Goal: Use online tool/utility: Utilize a website feature to perform a specific function

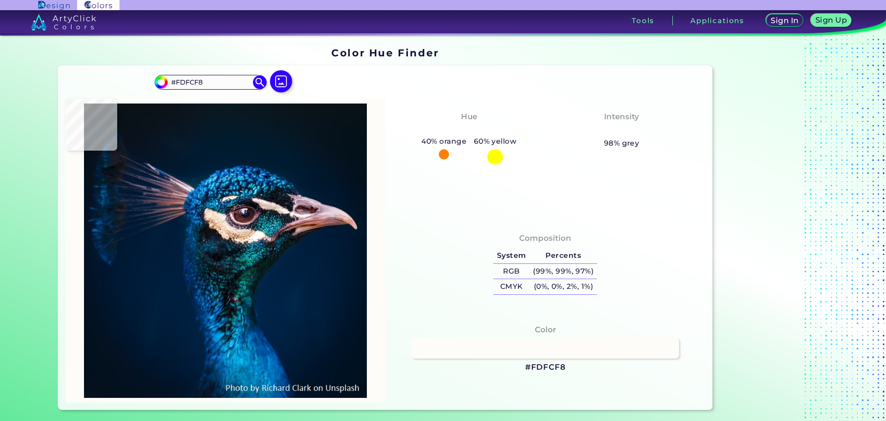
type input "#fefdf9"
type input "#FEFDF9"
type input "#06797c"
type input "#06797C"
type input "#036084"
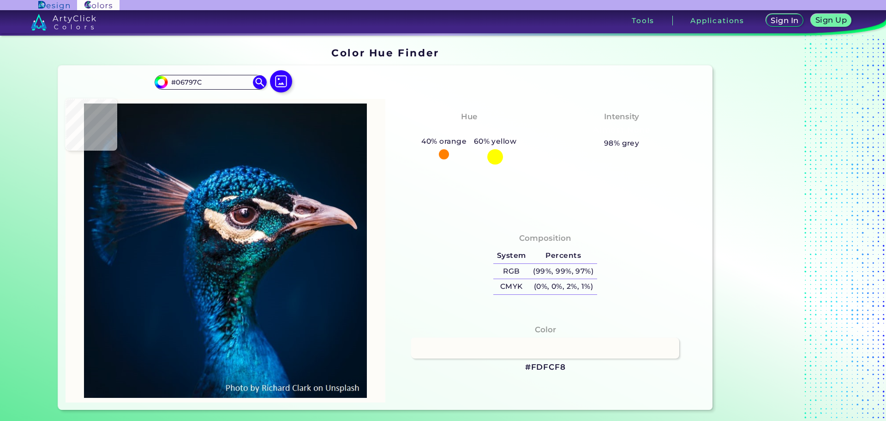
type input "#036084"
type input "#0c627d"
type input "#0C627D"
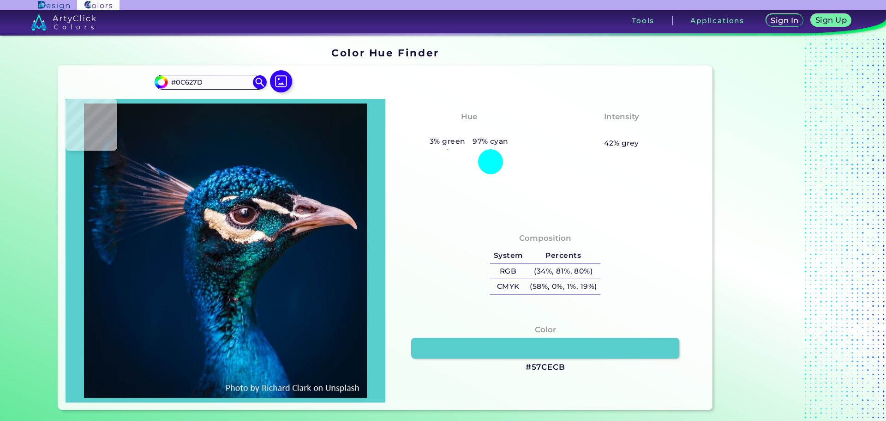
type input "#57cecb"
type input "#57CECB"
type input "#33bcbb"
type input "#33BCBB"
type input "#098390"
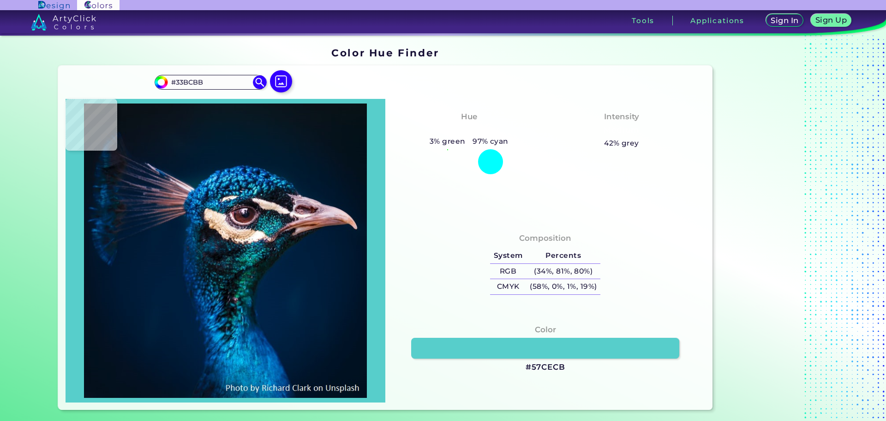
type input "#098390"
type input "#00707f"
type input "#00707F"
type input "#34bfcc"
type input "#34BFCC"
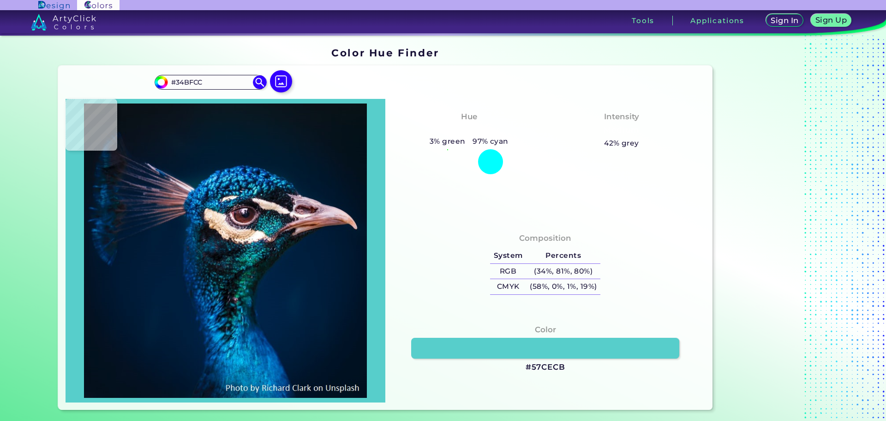
type input "#30b0c2"
type input "#30B0C2"
type input "#53899f"
type input "#53899F"
type input "#192432"
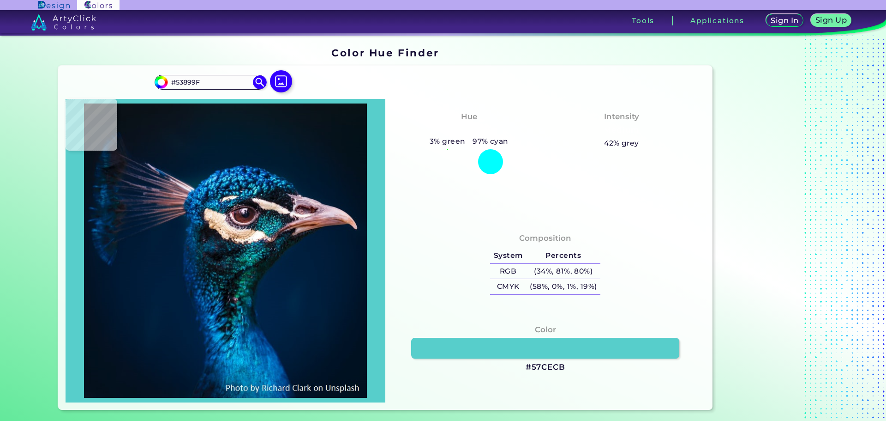
type input "#192432"
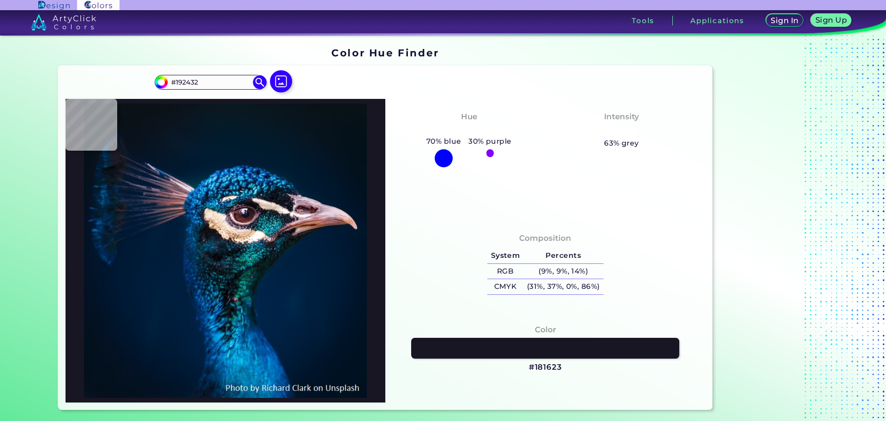
type input "#181623"
type input "#1d1721"
type input "#1D1721"
type input "#312a31"
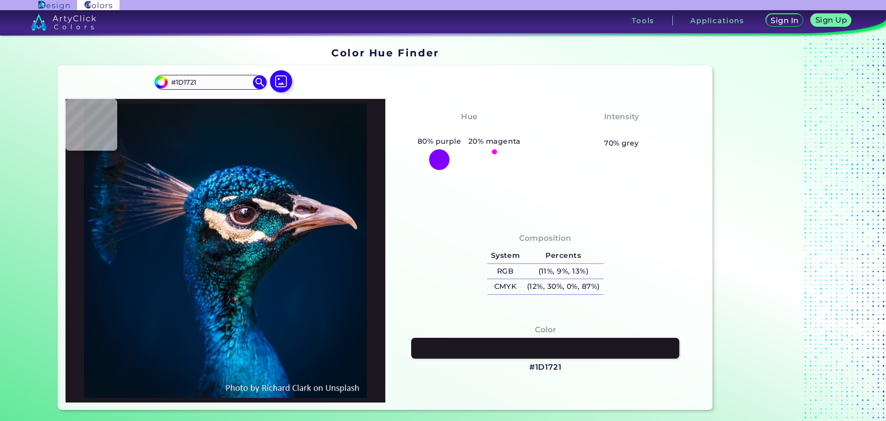
type input "#312A31"
type input "#60545c"
type input "#60545C"
type input "#1f1e26"
type input "#1F1E26"
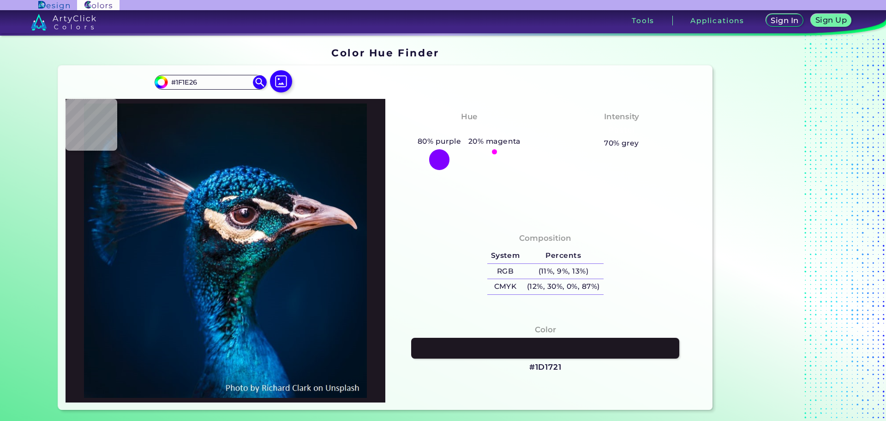
type input "#10151e"
type input "#10151E"
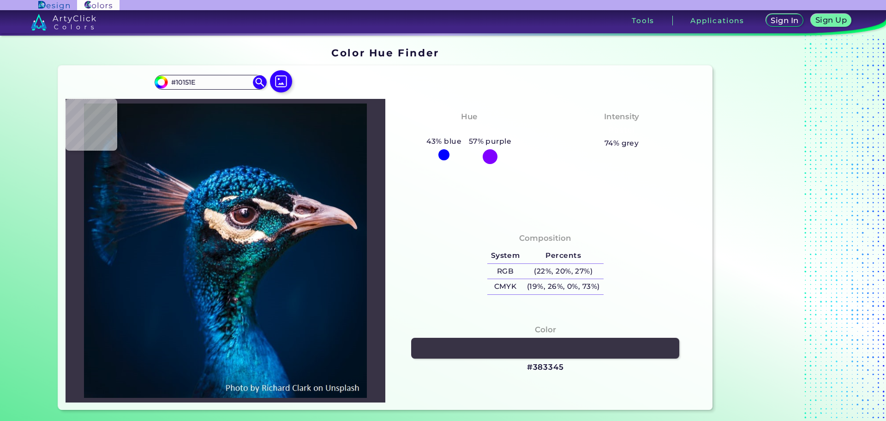
type input "#383345"
type input "#597383"
type input "#107297"
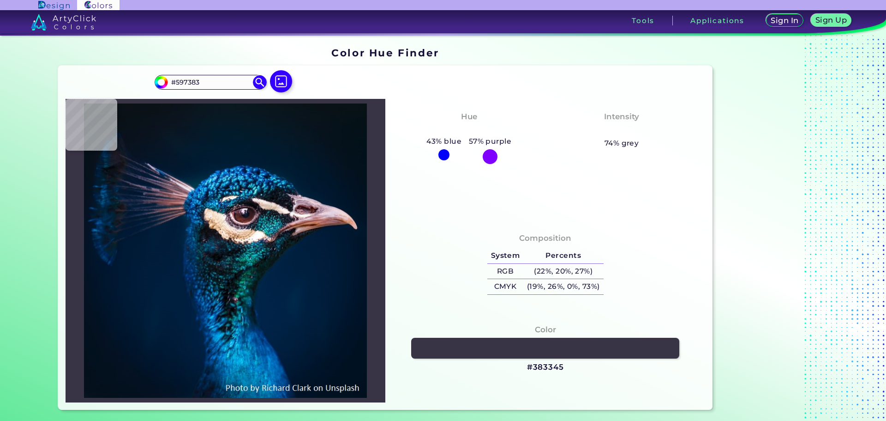
type input "#107297"
type input "#039387"
type input "#fdfdfb"
type input "#FDFDFB"
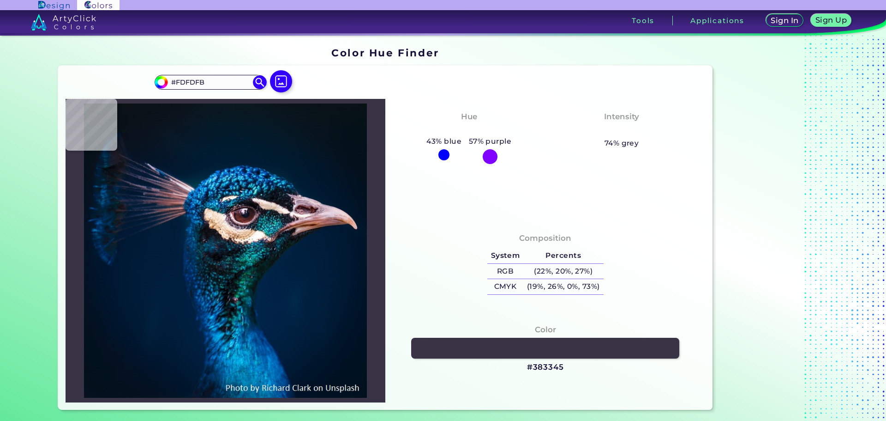
type input "#fffefc"
type input "#FFFEFC"
type input "#e9d7c8"
type input "#E9D7C8"
type input "#cfc1af"
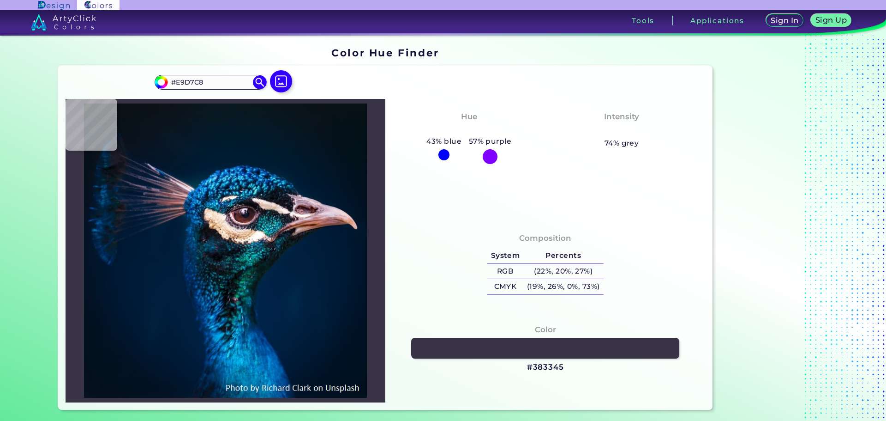
type input "#CFC1AF"
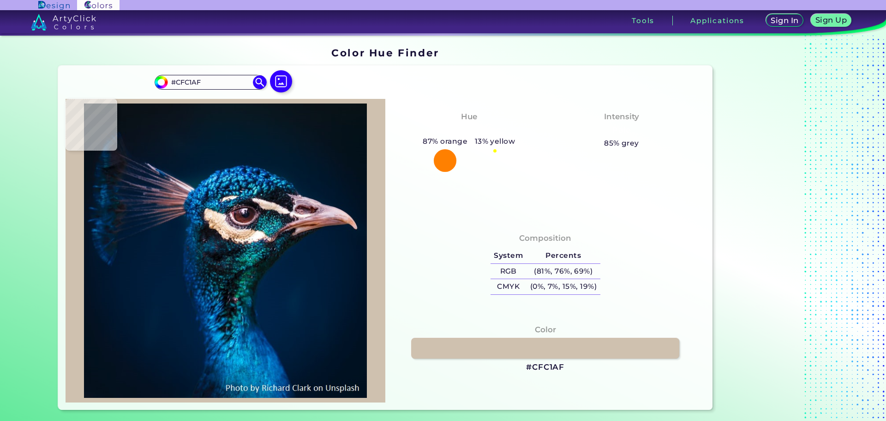
type input "#d1b9a0"
type input "#D1B9A0"
type input "#f9d5b2"
type input "#F9D5B2"
type input "#f8d1ae"
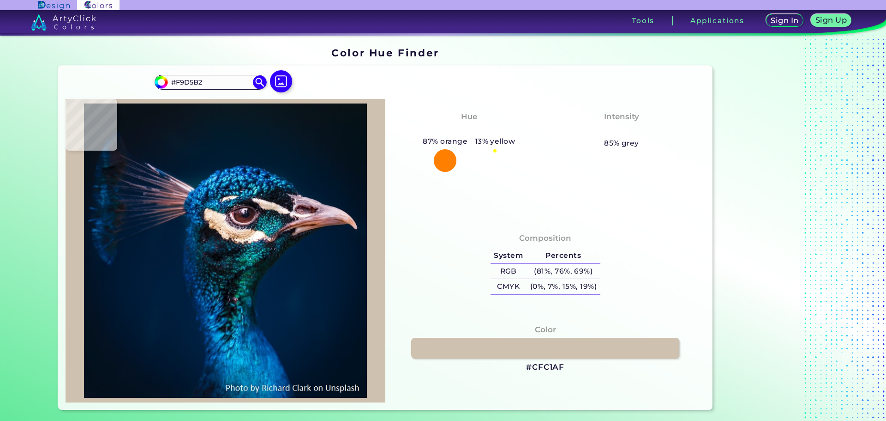
type input "#F8D1AE"
type input "#aa8160"
type input "#AA8160"
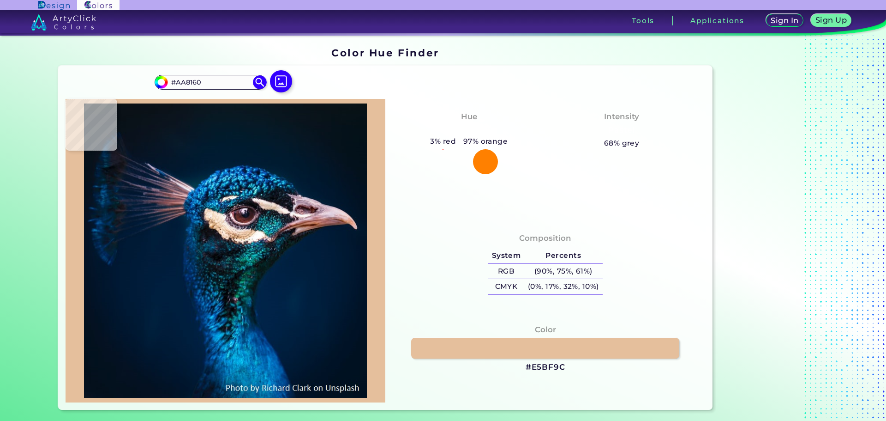
type input "#e5bf9c"
type input "#E5BF9C"
type input "#fcd4b2"
type input "#FCD4B2"
type input "#efcdb1"
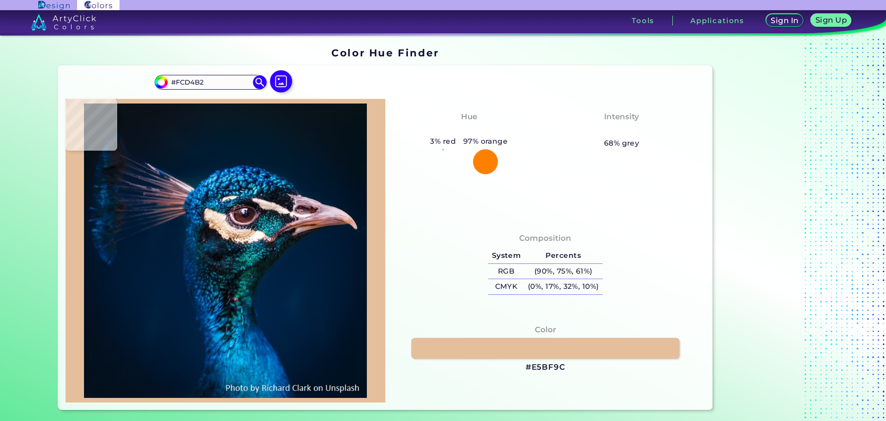
type input "#EFCDB1"
type input "#186d7c"
type input "#186D7C"
type input "#289fb1"
type input "#289FB1"
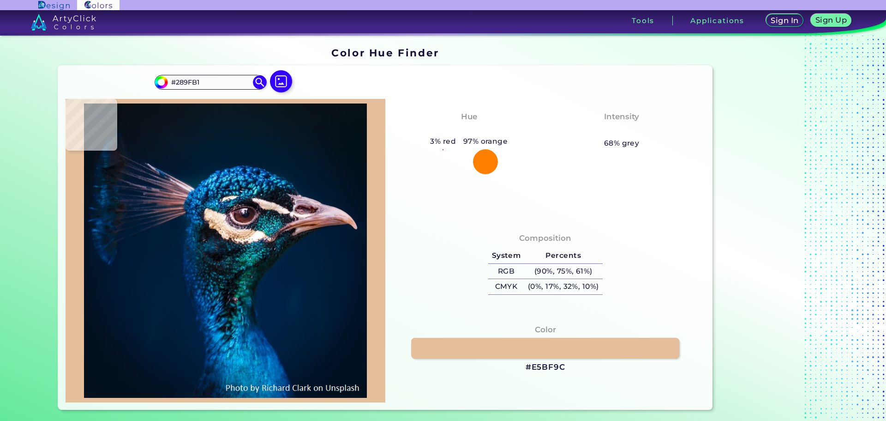
type input "#075b70"
type input "#075B70"
type input "#0c5264"
type input "#0C5264"
type input "#2c7a87"
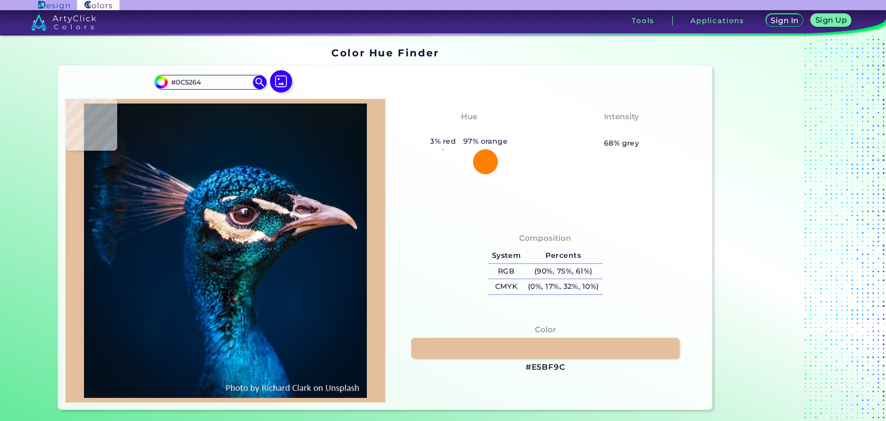
type input "#2C7A87"
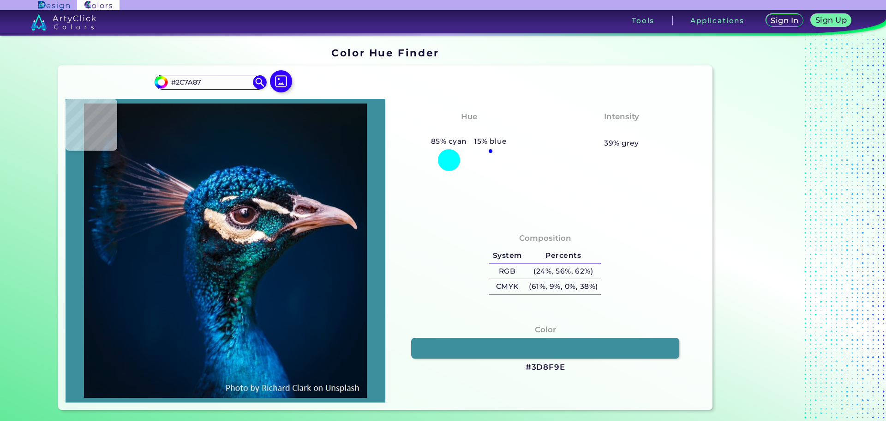
type input "#3d8f9e"
type input "#3D8F9E"
type input "#3a8594"
type input "#3A8594"
type input "#163337"
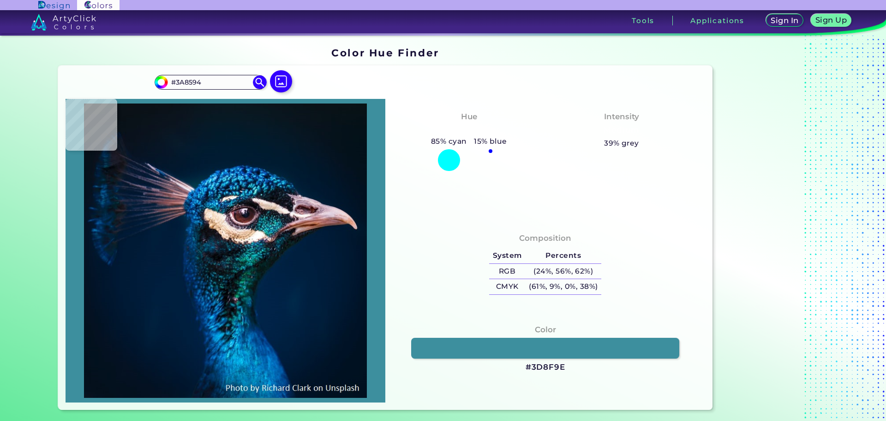
type input "#163337"
type input "#0f191b"
type input "#0F191B"
type input "#171422"
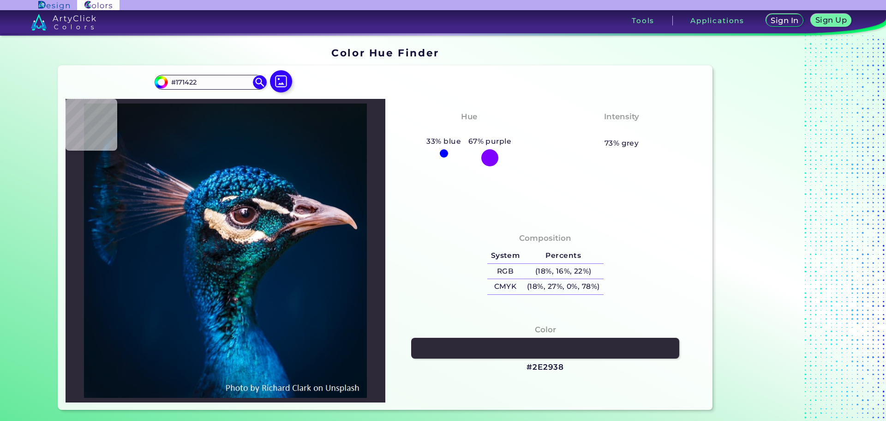
type input "#2e2938"
type input "#2E2938"
type input "#34333d"
type input "#34333D"
type input "#c7b39f"
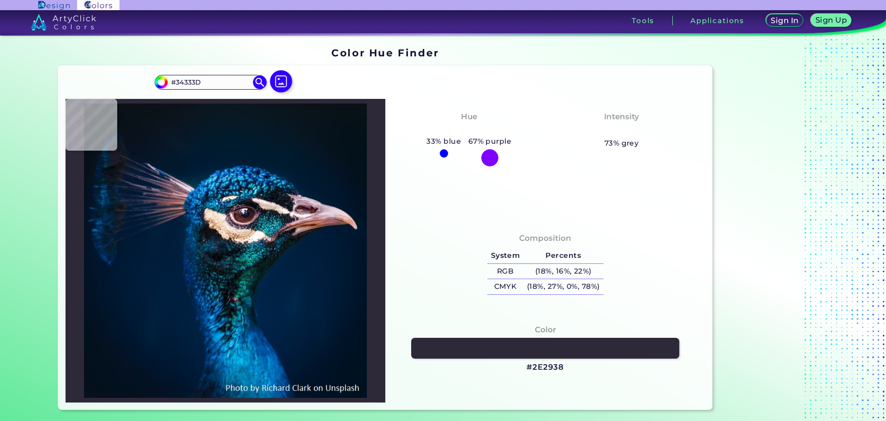
type input "#C7B39F"
type input "#d0bdb8"
type input "#D0BDB8"
type input "#ad9d9c"
type input "#AD9D9C"
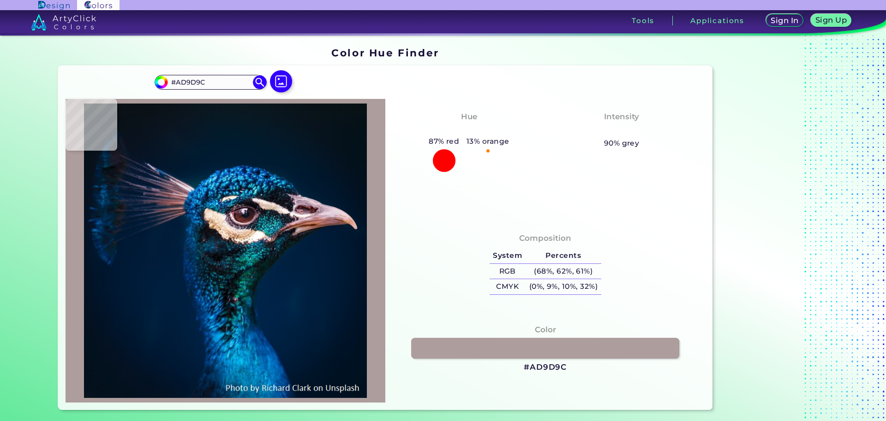
type input "#bfadac"
type input "#BFADAC"
type input "#e2cec2"
type input "#E2CEC2"
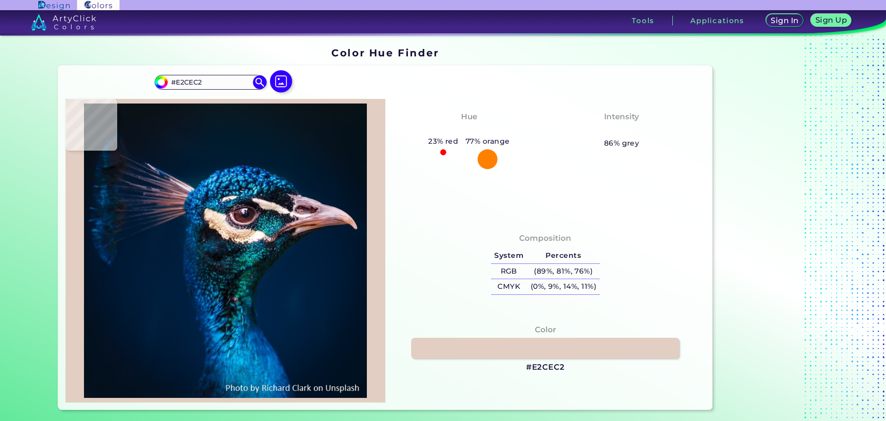
type input "#f6e5d9"
type input "#F6E5D9"
type input "#ede3d7"
type input "#EDE3D7"
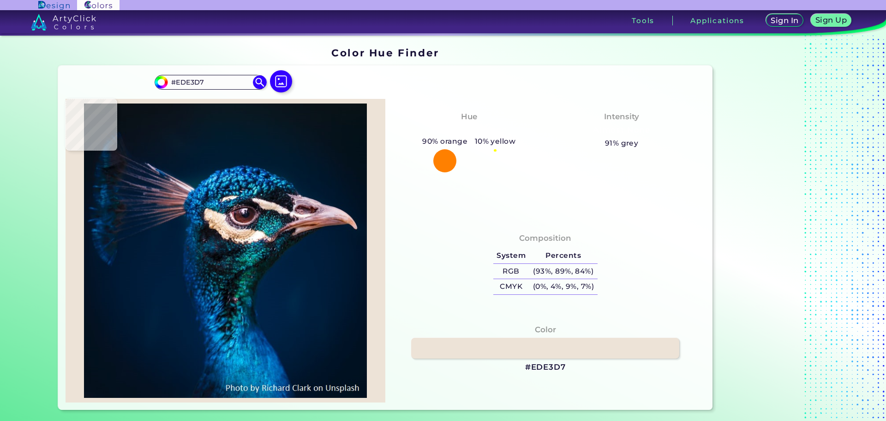
type input "#d8c5b7"
type input "#D8C5B7"
type input "#dcc4b4"
type input "#DCC4B4"
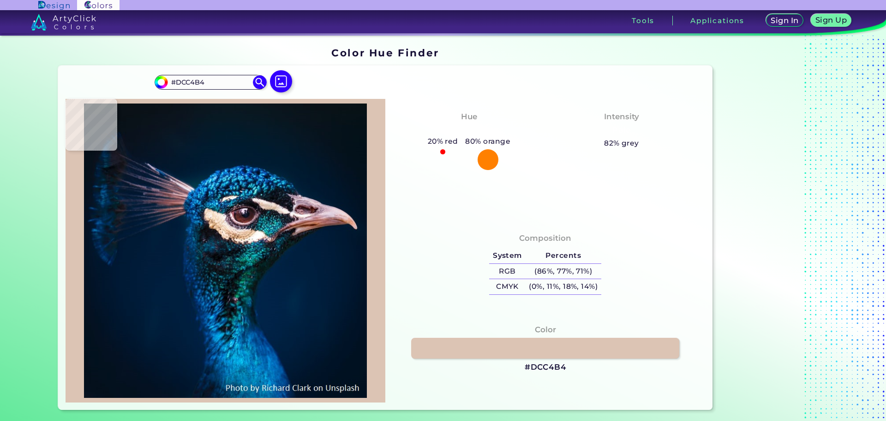
type input "#e2d8cb"
type input "#E2D8CB"
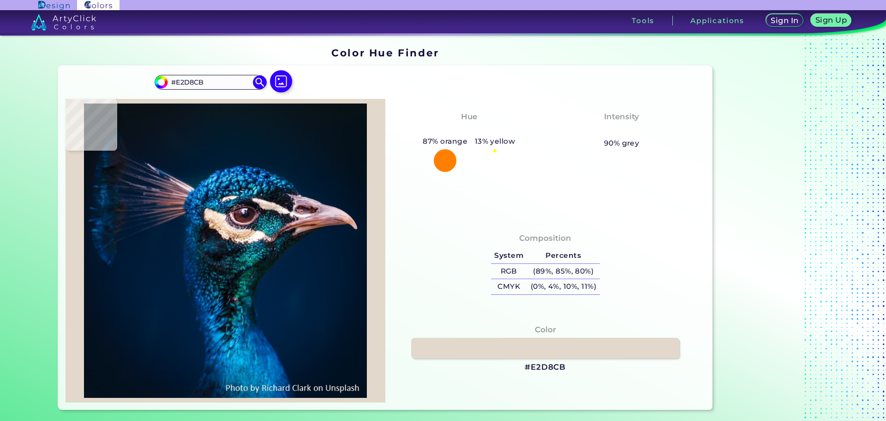
type input "#202e30"
type input "#202E30"
type input "#001f3e"
type input "#001F3E"
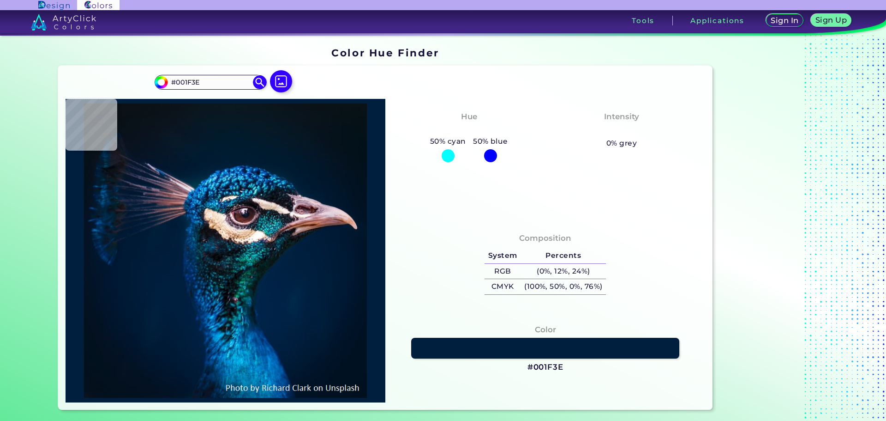
type input "#000000"
type input "#041119"
type input "#081319"
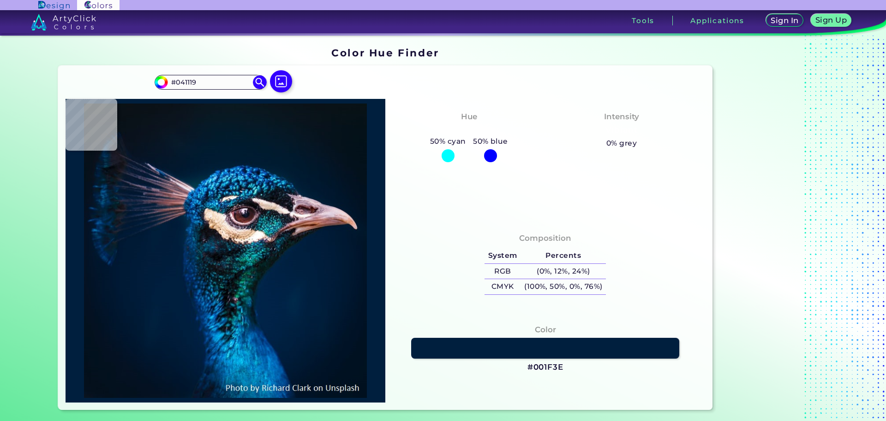
type input "#081319"
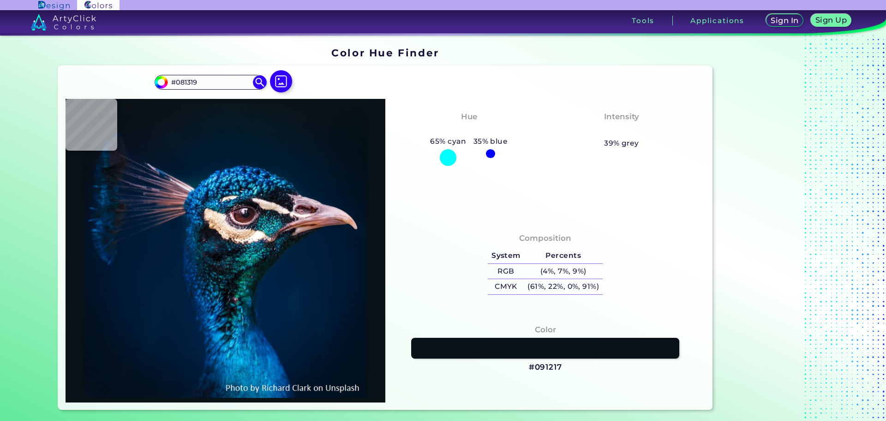
type input "#091217"
